Goal: Transaction & Acquisition: Obtain resource

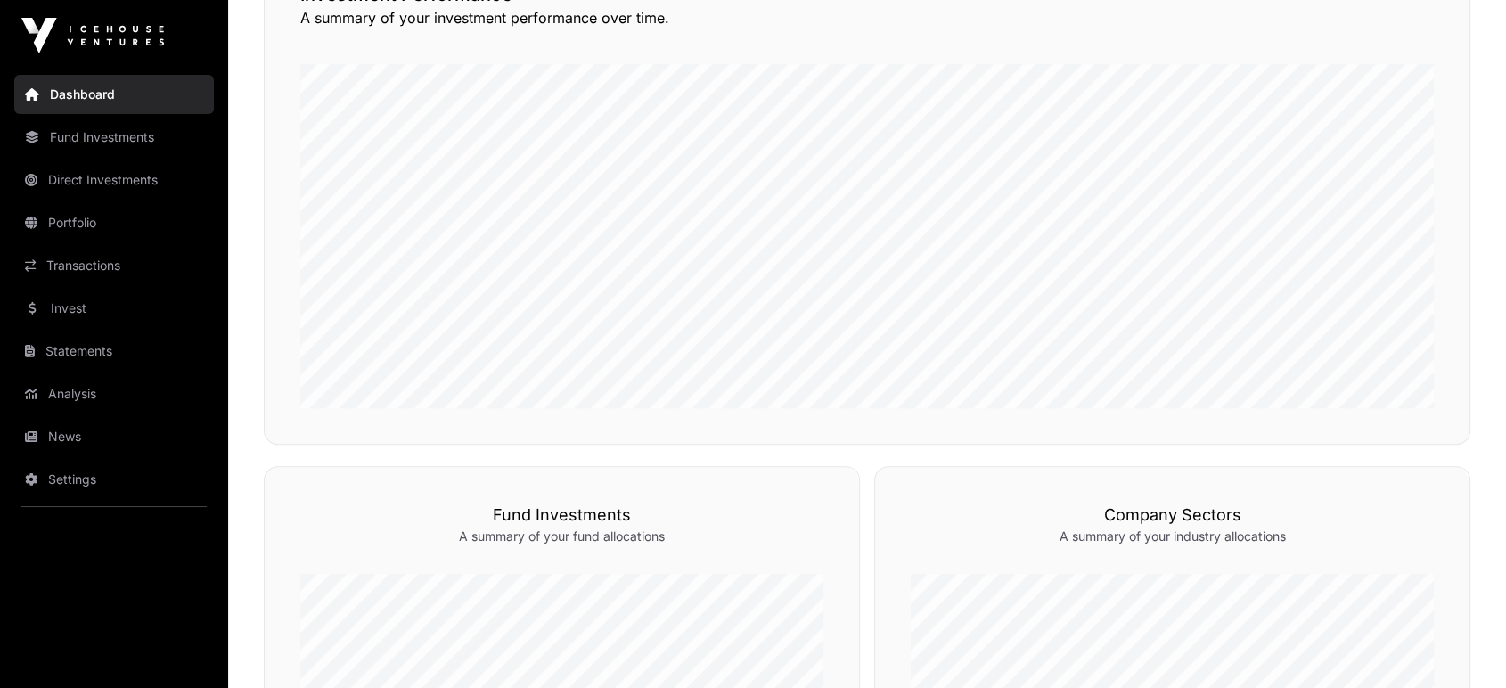
scroll to position [448, 0]
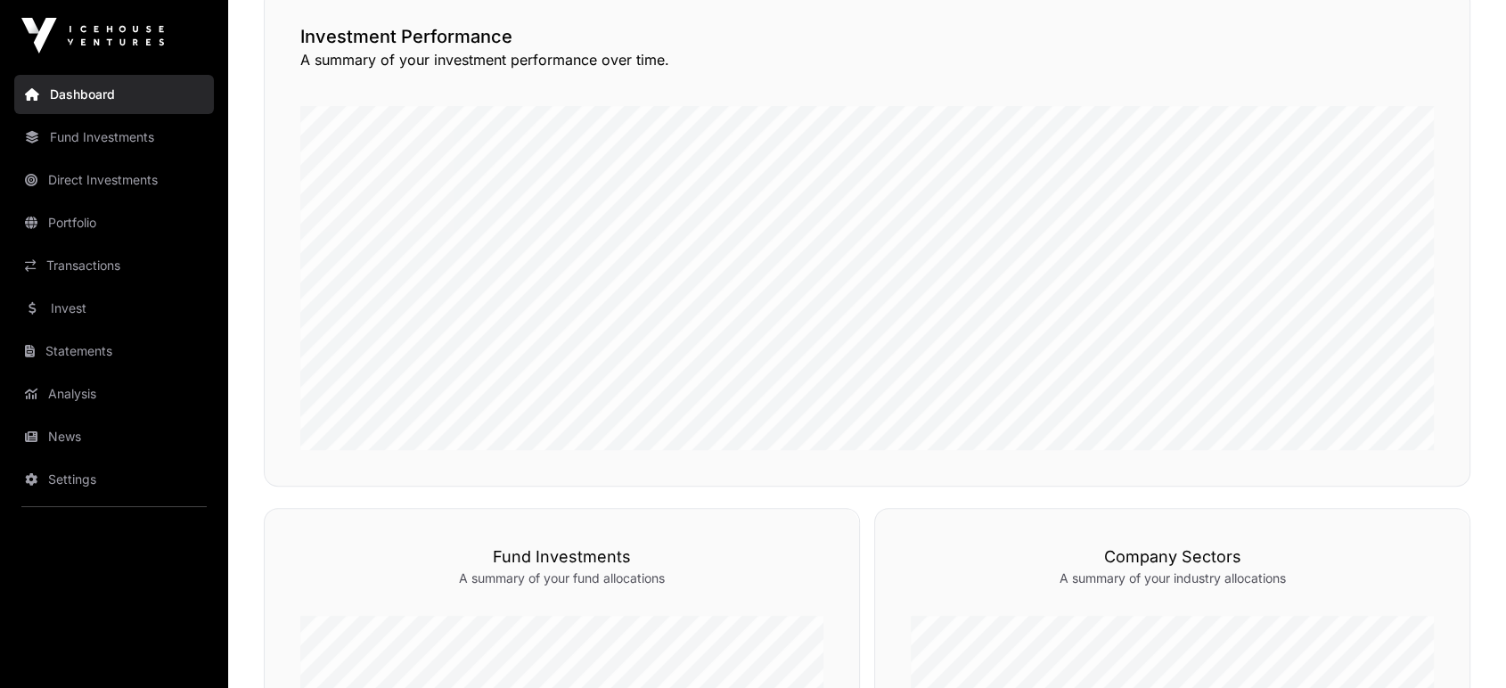
click at [118, 230] on link "Portfolio" at bounding box center [114, 222] width 200 height 39
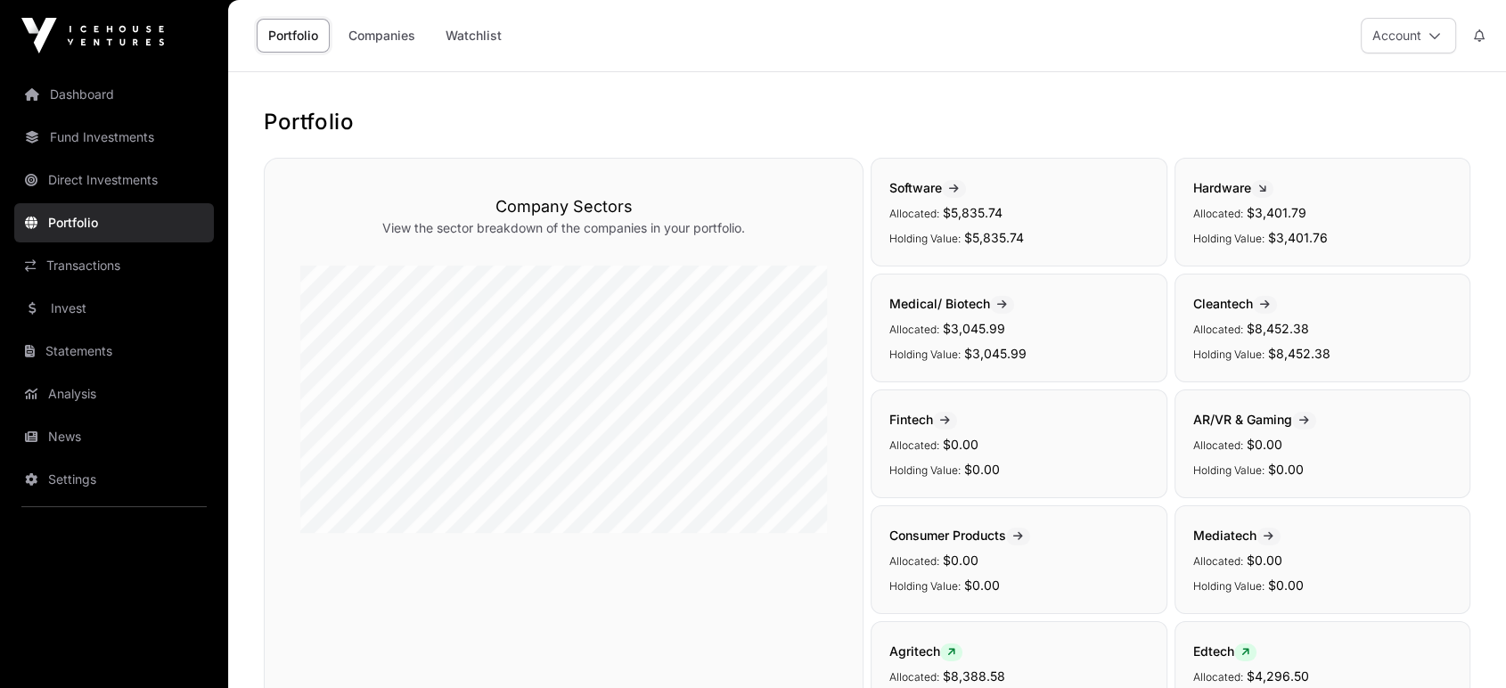
click at [473, 48] on link "Watchlist" at bounding box center [473, 36] width 79 height 34
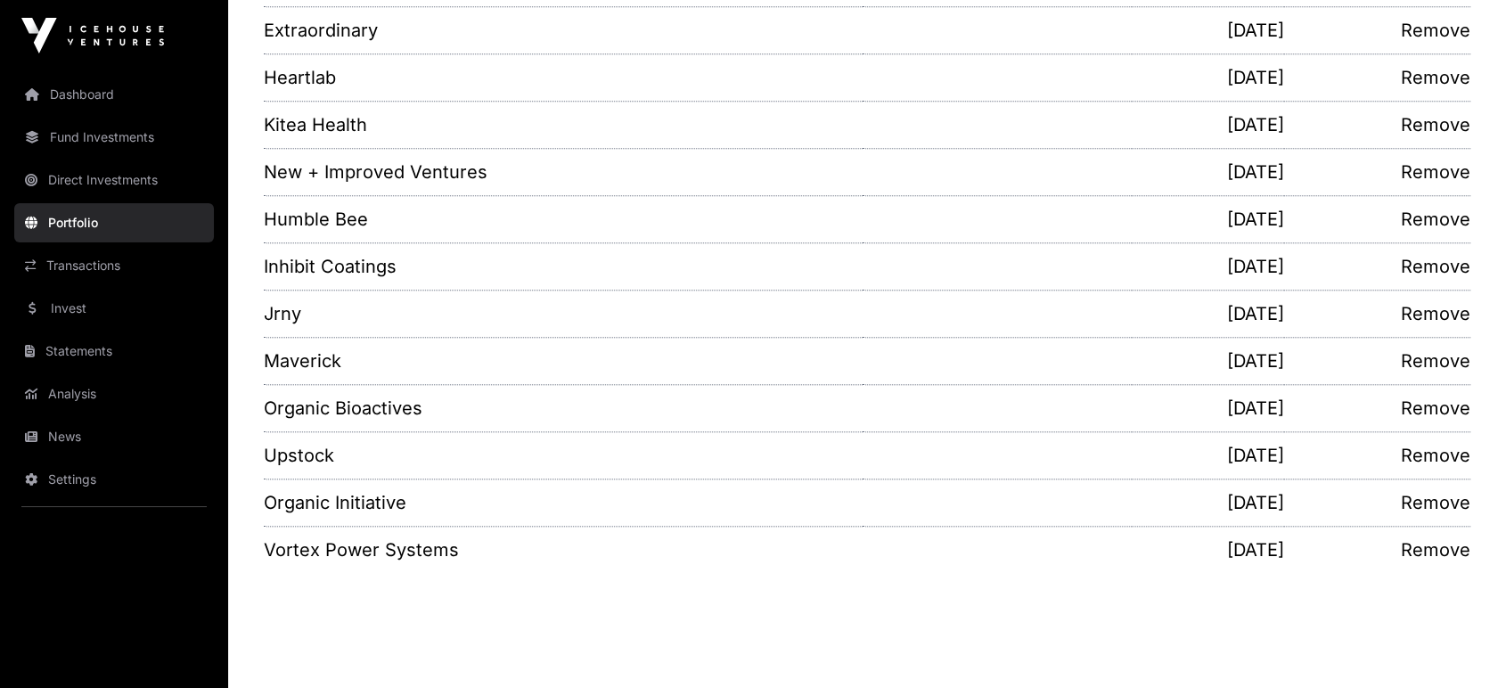
scroll to position [1697, 0]
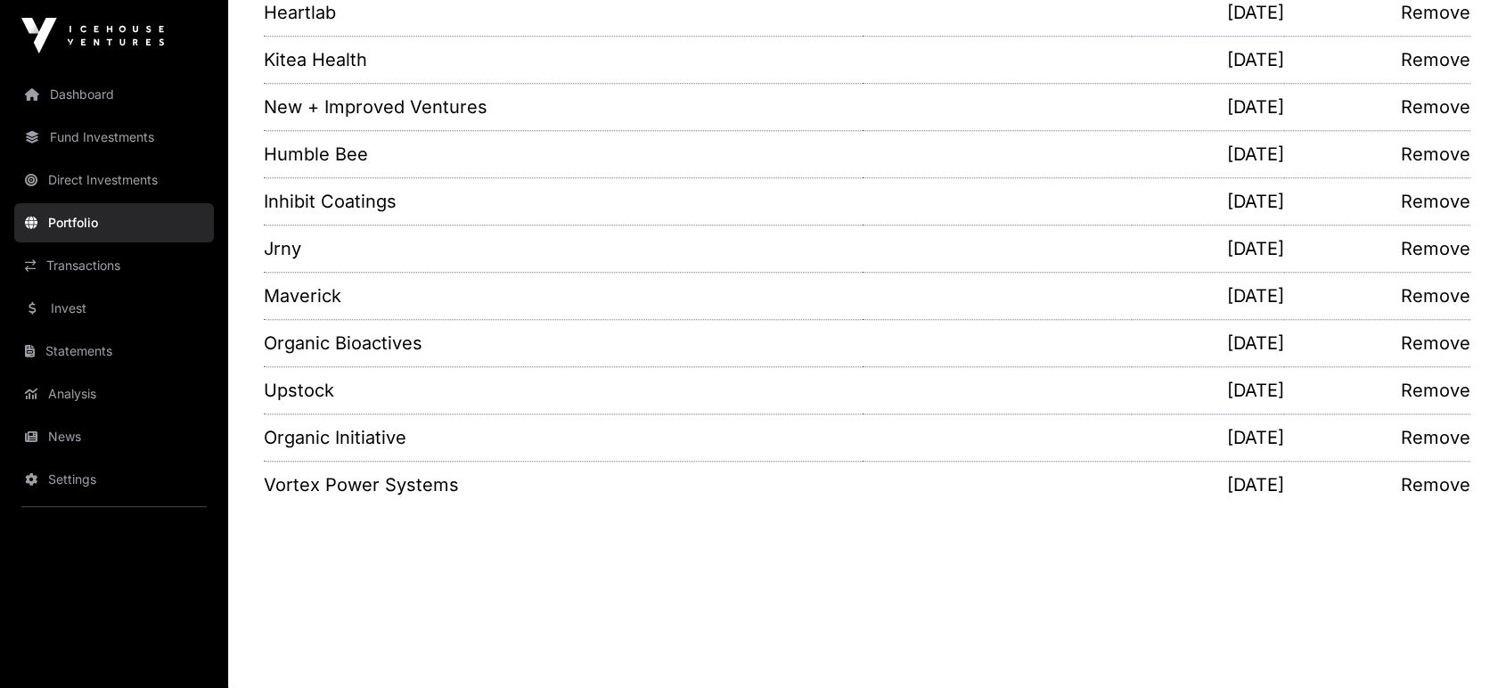
click at [152, 298] on link "Invest" at bounding box center [114, 308] width 200 height 39
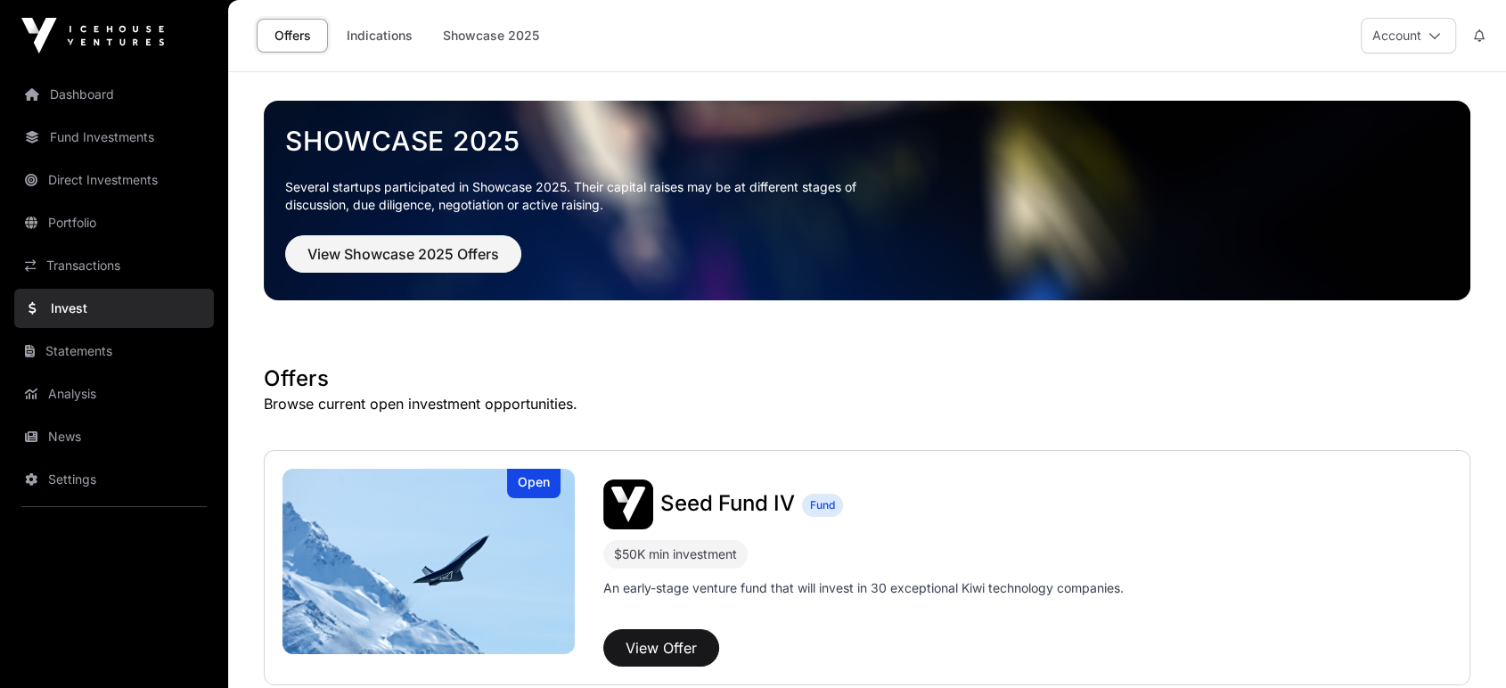
click at [385, 29] on link "Indications" at bounding box center [379, 36] width 89 height 34
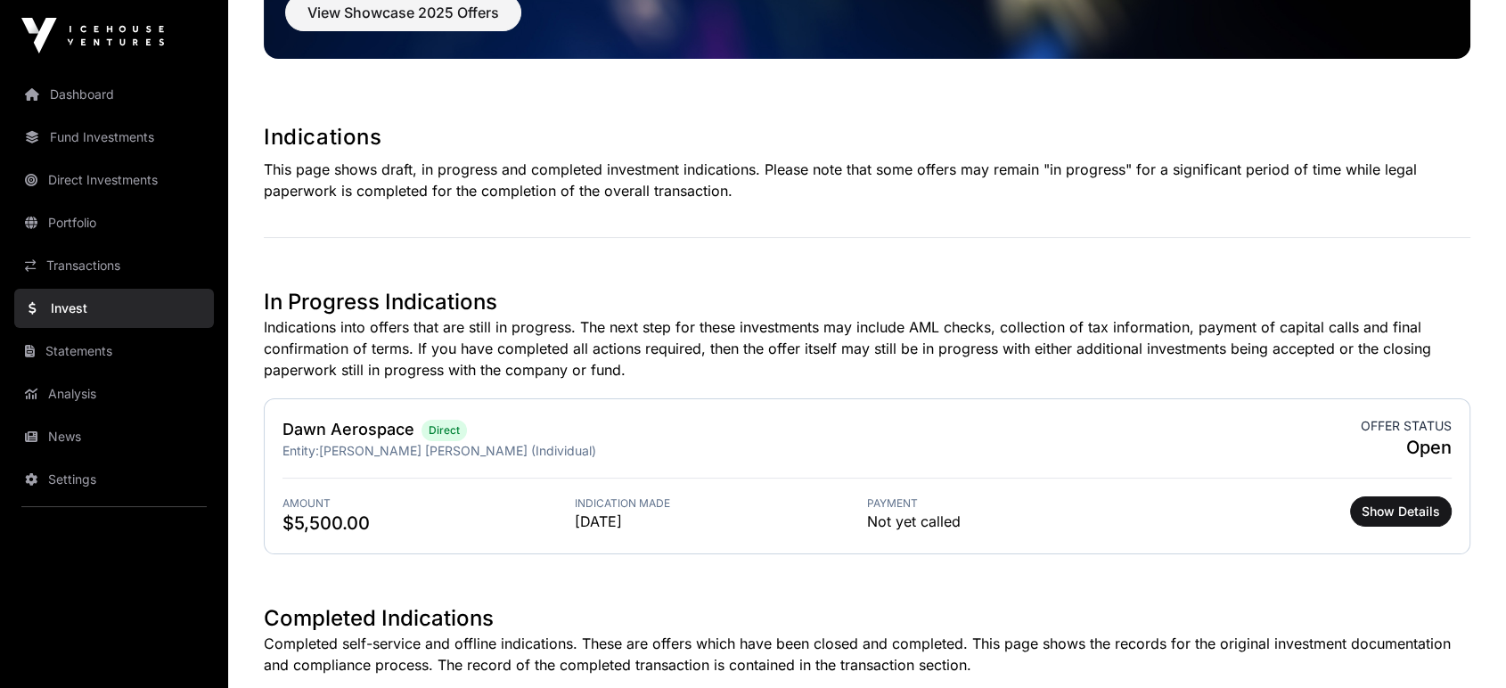
scroll to position [241, 0]
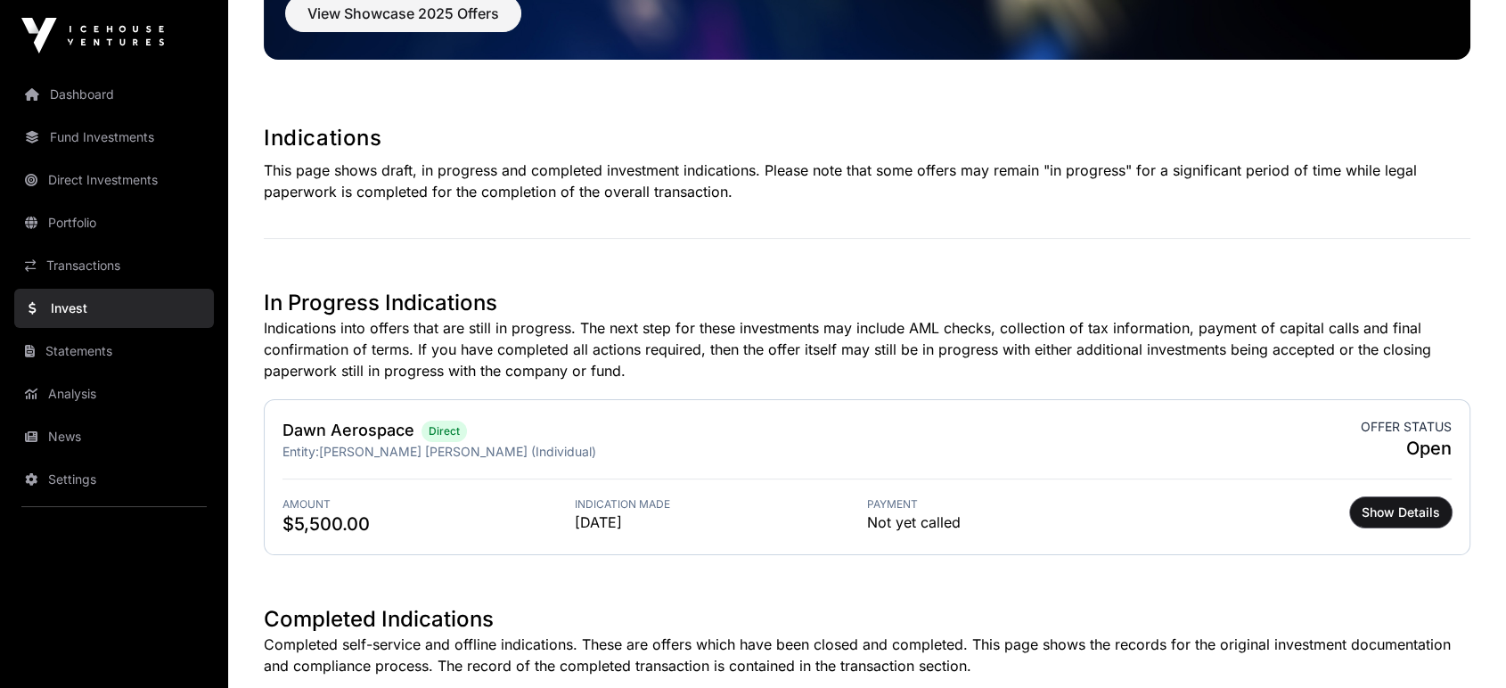
click at [1419, 503] on span "Show Details" at bounding box center [1401, 512] width 78 height 18
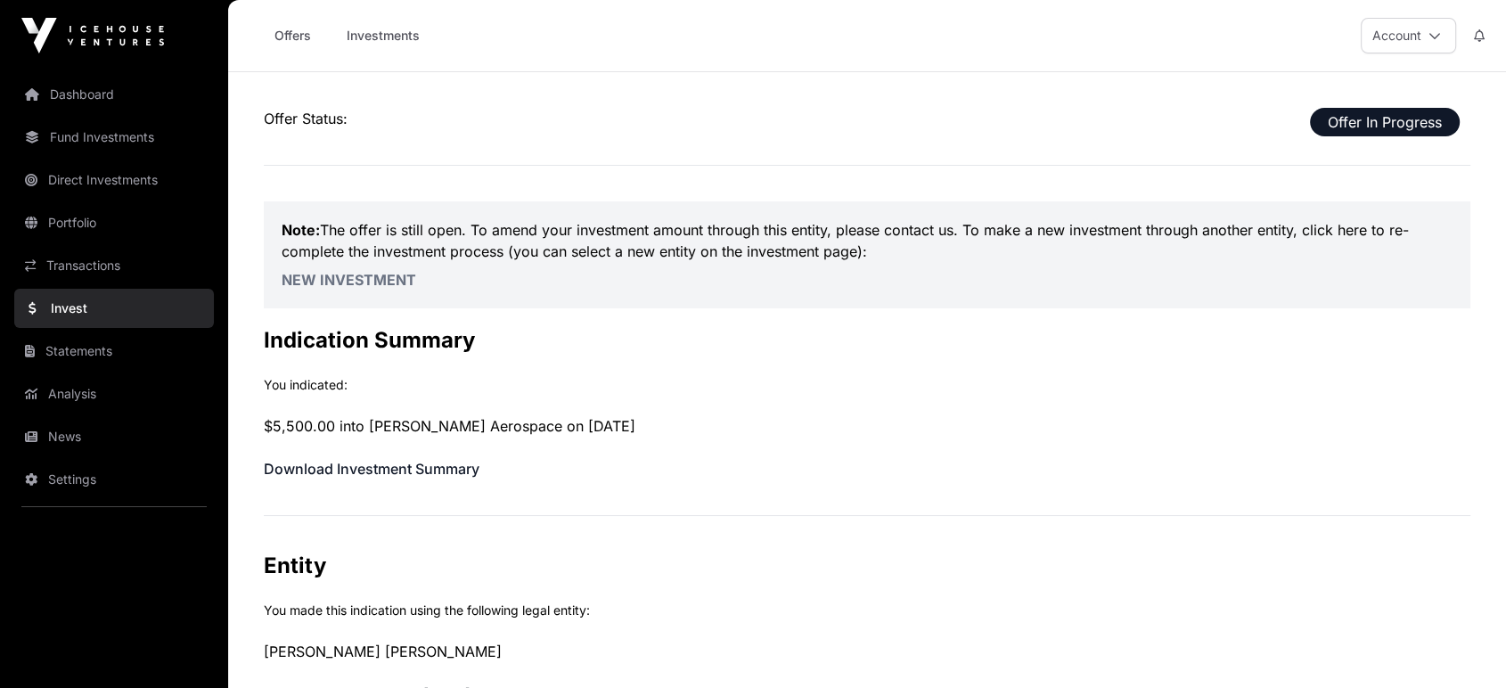
click at [106, 315] on link "Invest" at bounding box center [114, 308] width 200 height 39
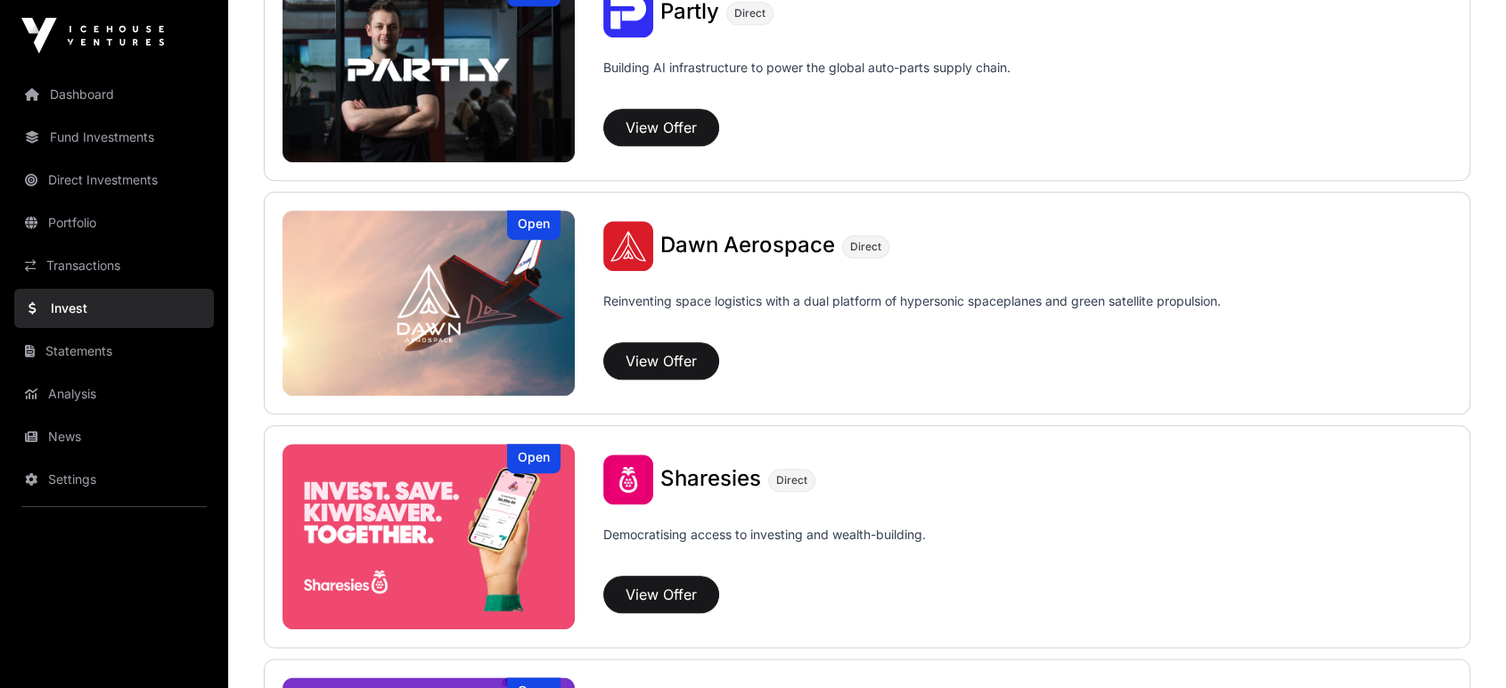
scroll to position [1918, 0]
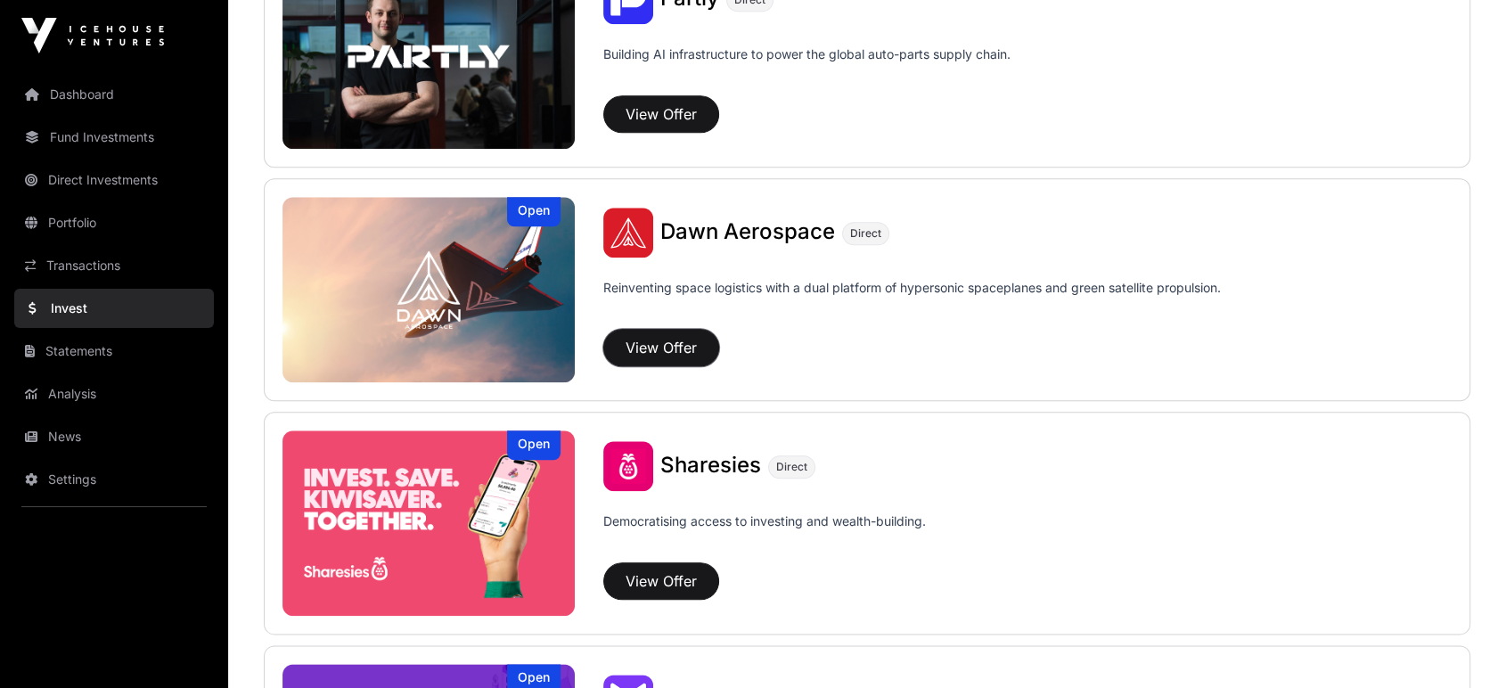
click at [667, 356] on button "View Offer" at bounding box center [661, 347] width 116 height 37
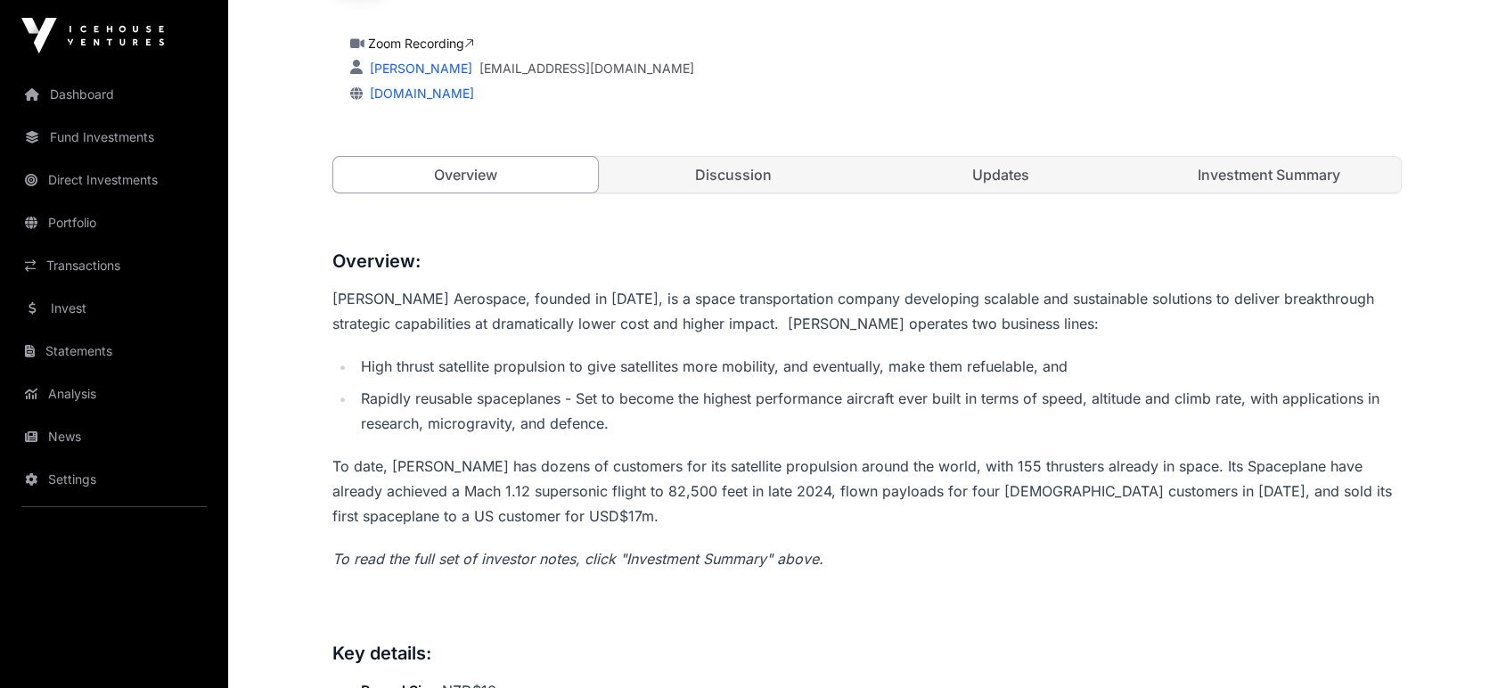
scroll to position [891, 0]
